Goal: Task Accomplishment & Management: Manage account settings

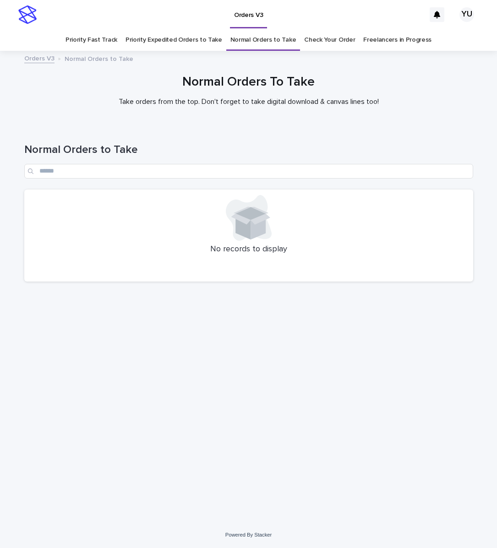
click at [368, 33] on link "Freelancers in Progress" at bounding box center [397, 40] width 68 height 22
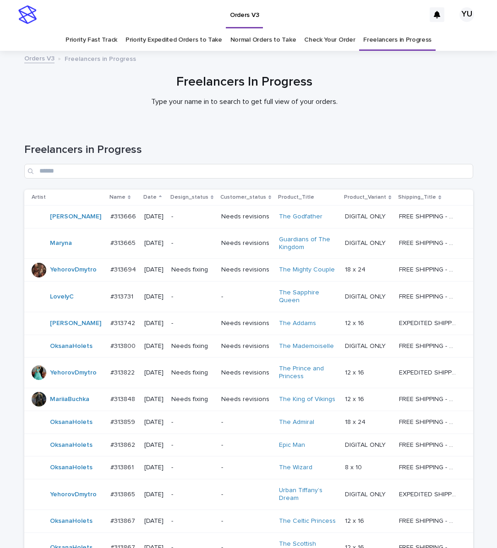
scroll to position [120, 0]
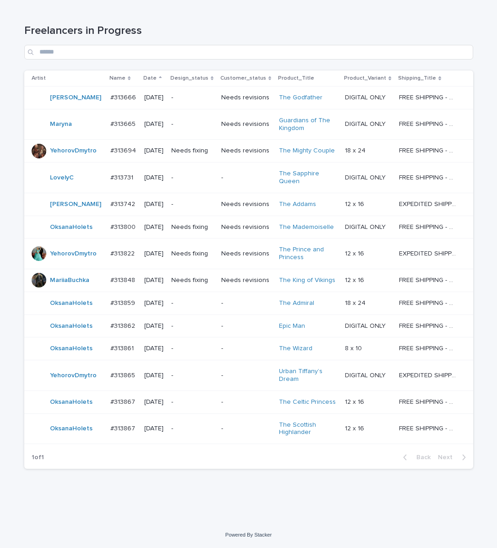
click at [362, 204] on p "12 x 16" at bounding box center [355, 204] width 21 height 10
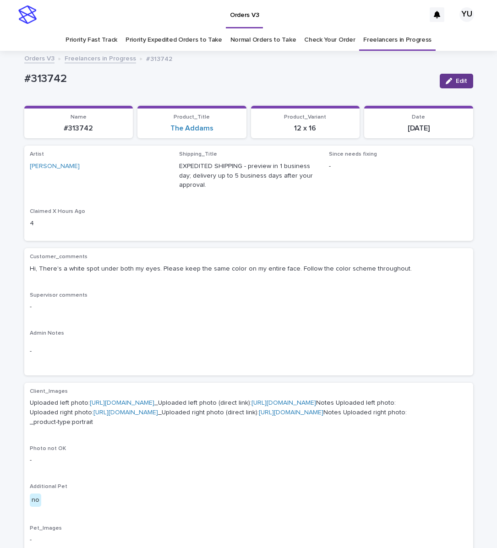
click at [444, 85] on button "Edit" at bounding box center [456, 81] width 33 height 15
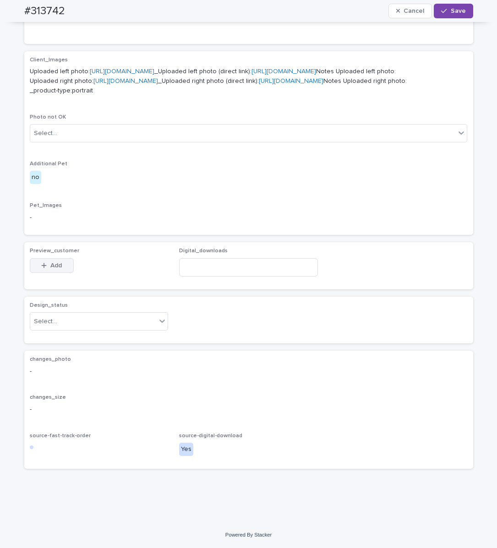
click at [41, 268] on icon "button" at bounding box center [43, 265] width 5 height 5
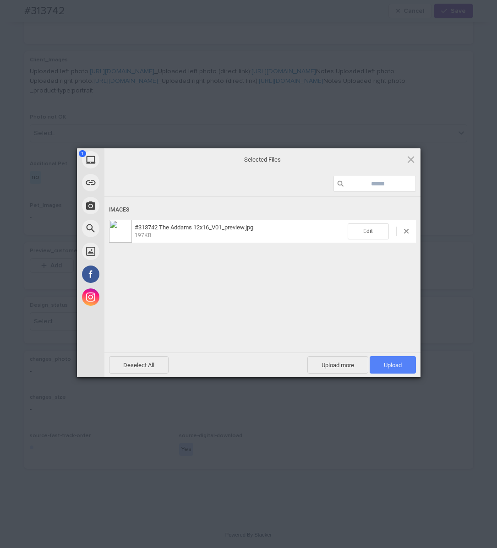
click at [393, 371] on span "Upload 1" at bounding box center [393, 364] width 46 height 17
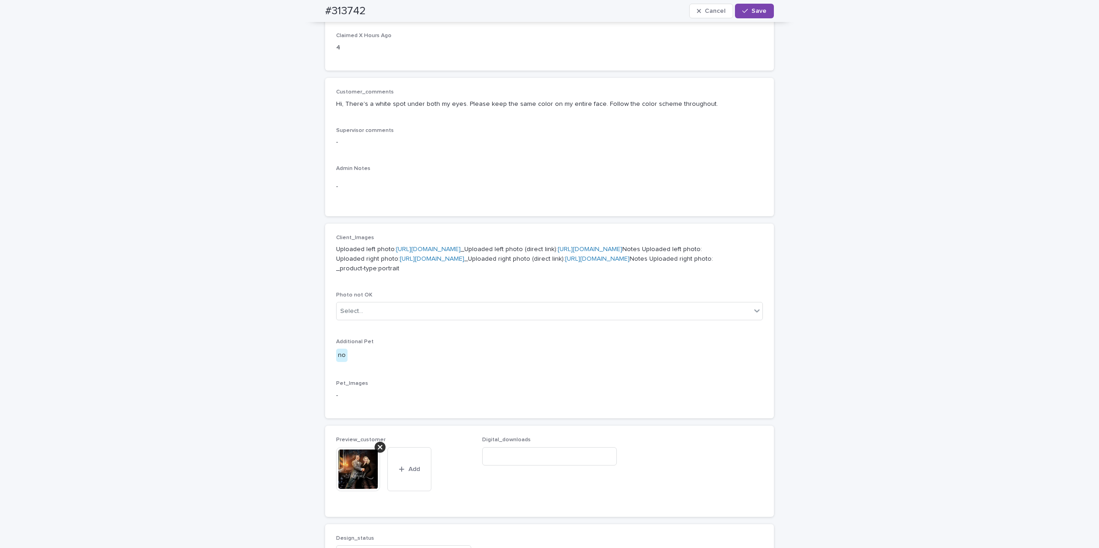
scroll to position [16, 0]
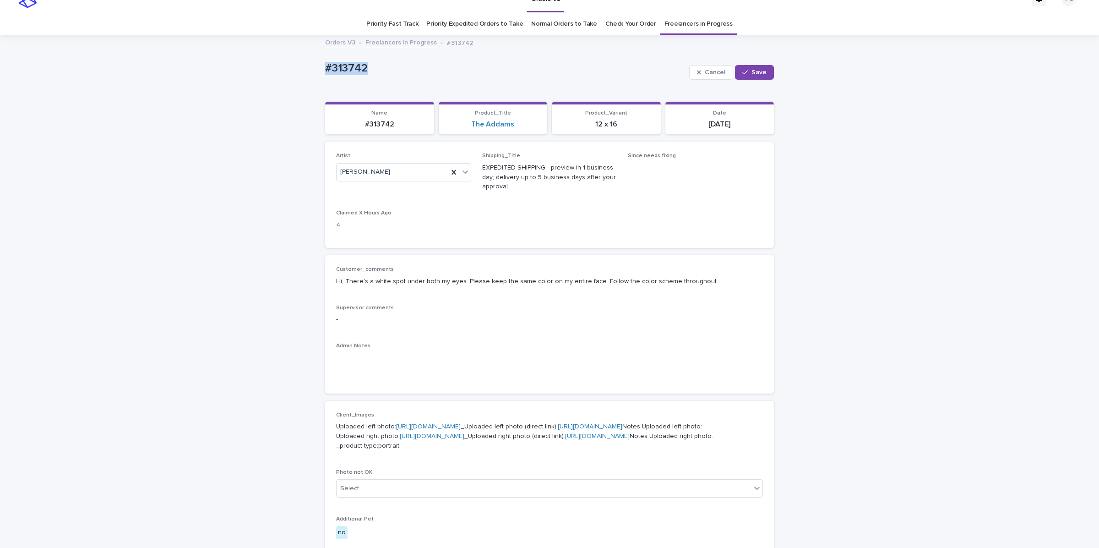
drag, startPoint x: 382, startPoint y: 74, endPoint x: 275, endPoint y: 70, distance: 106.4
click at [282, 70] on div "Loading... Saving… Loading... Saving… #313742 Cancel Save #313742 Cancel Save S…" at bounding box center [549, 492] width 1099 height 913
copy p "#313742"
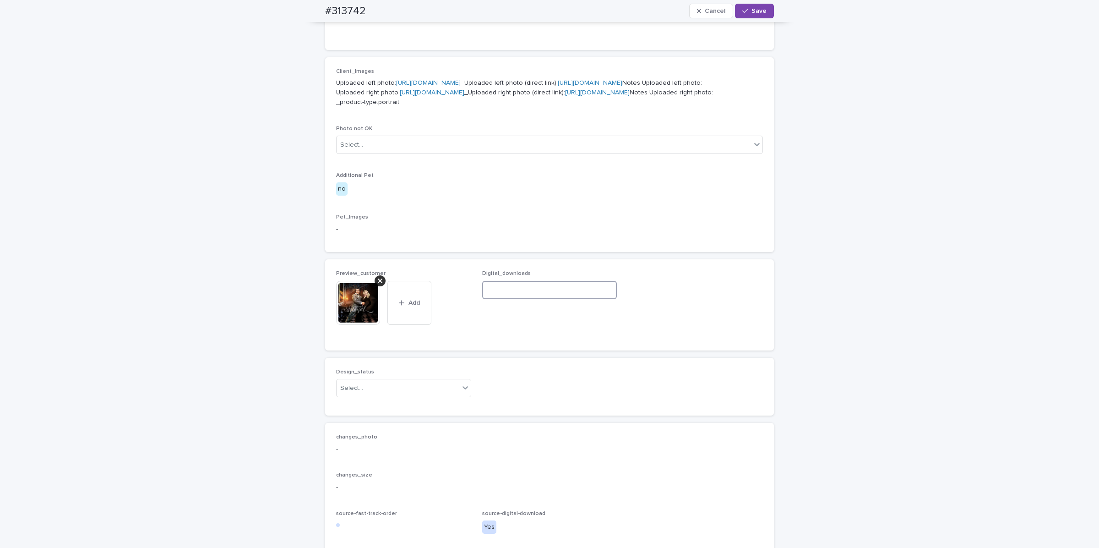
click at [497, 299] on input at bounding box center [549, 290] width 135 height 18
paste input "**********"
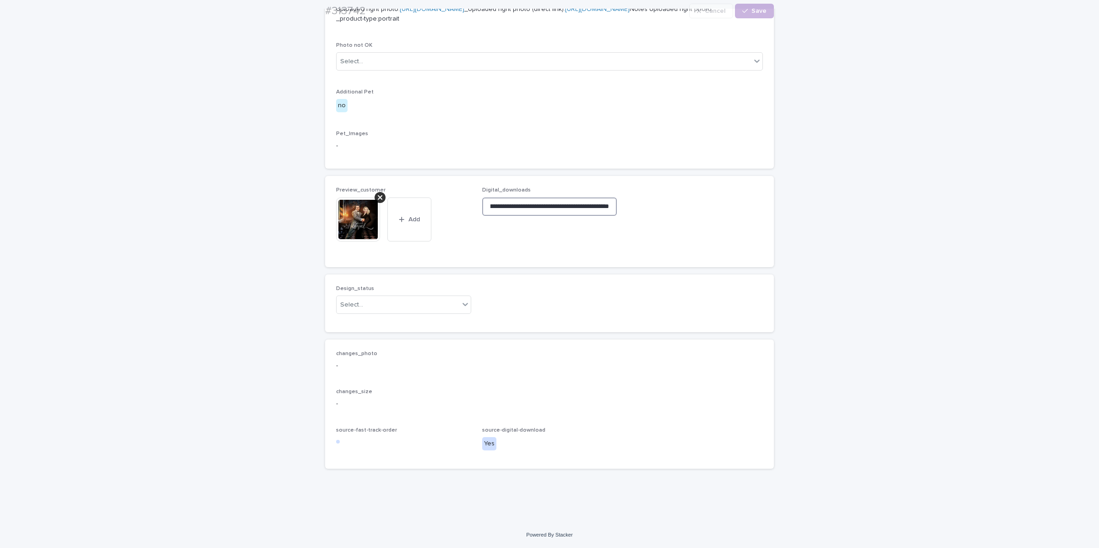
scroll to position [531, 0]
type input "**********"
click at [383, 312] on div "Select..." at bounding box center [398, 304] width 123 height 15
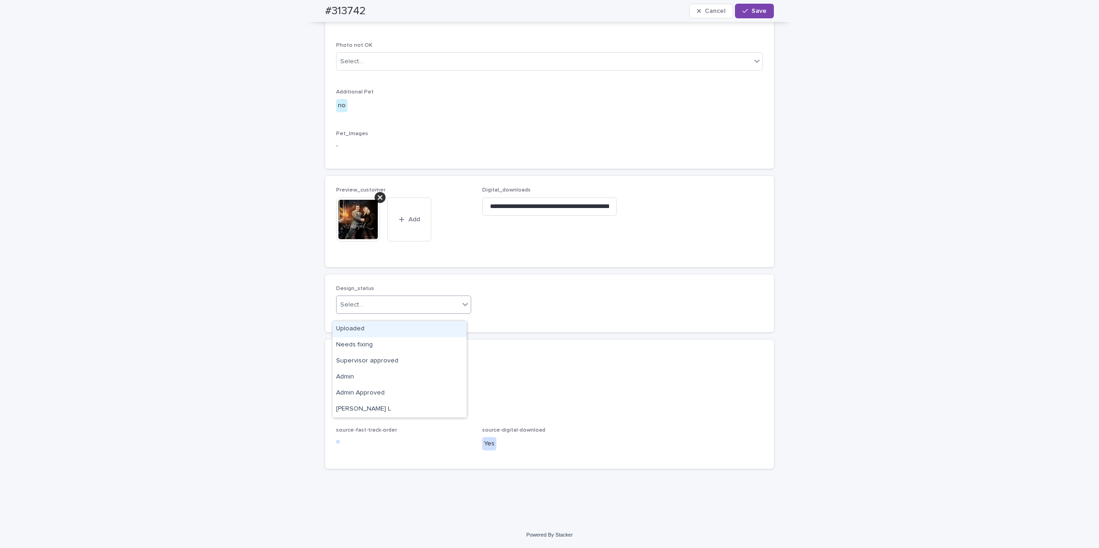
click at [358, 331] on div "Uploaded" at bounding box center [400, 329] width 134 height 16
click at [497, 6] on button "Save" at bounding box center [754, 11] width 39 height 15
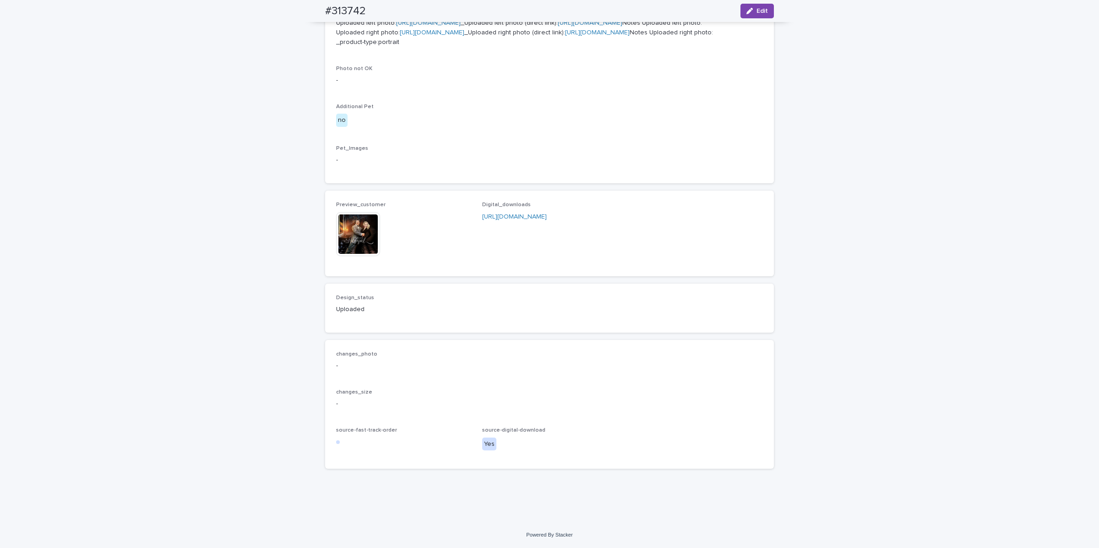
scroll to position [514, 0]
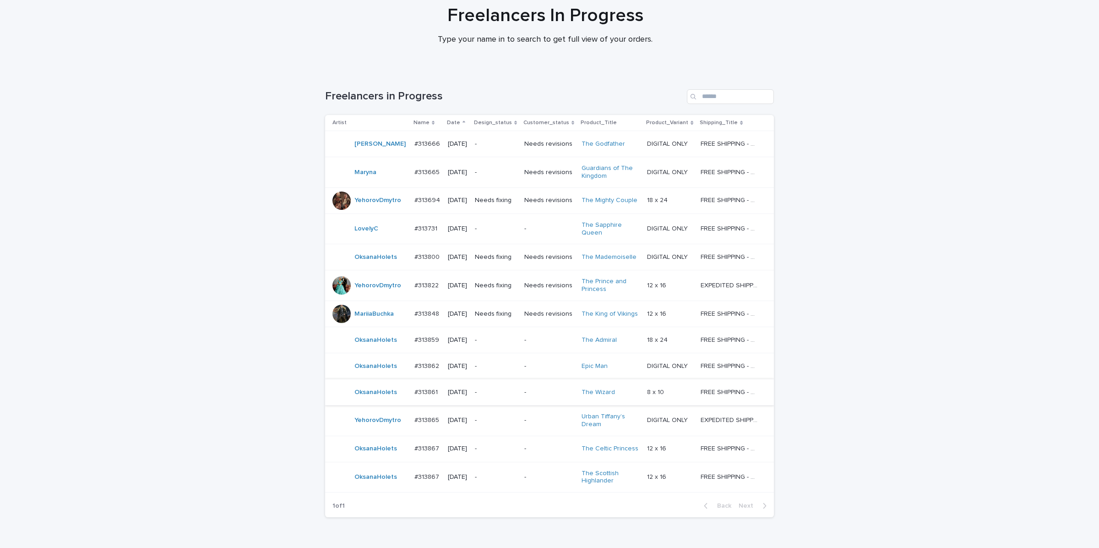
scroll to position [122, 0]
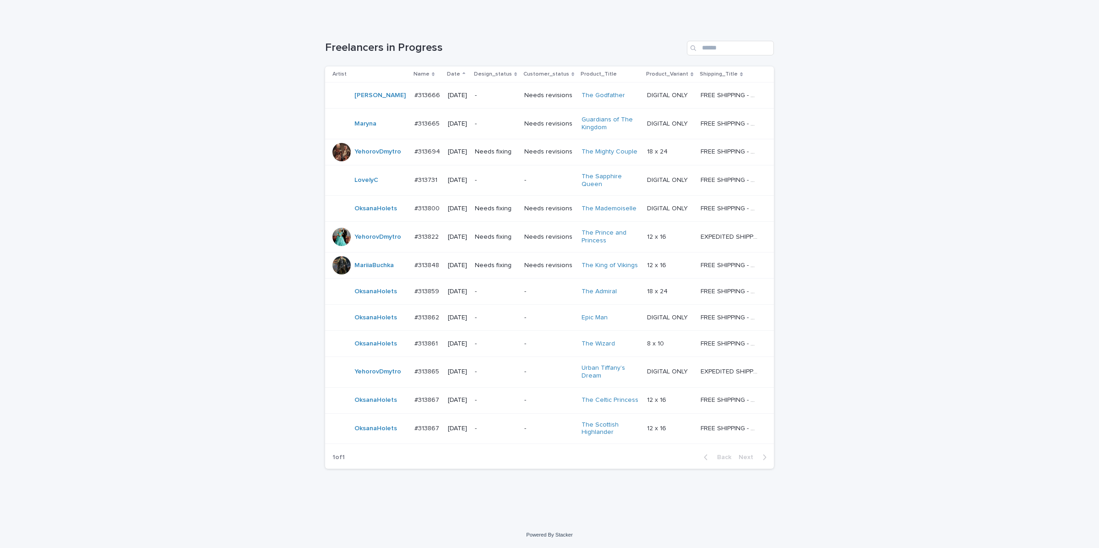
click at [497, 290] on p "18 x 24" at bounding box center [658, 291] width 22 height 10
click at [497, 432] on p "12 x 16" at bounding box center [657, 428] width 21 height 10
